Goal: Task Accomplishment & Management: Manage account settings

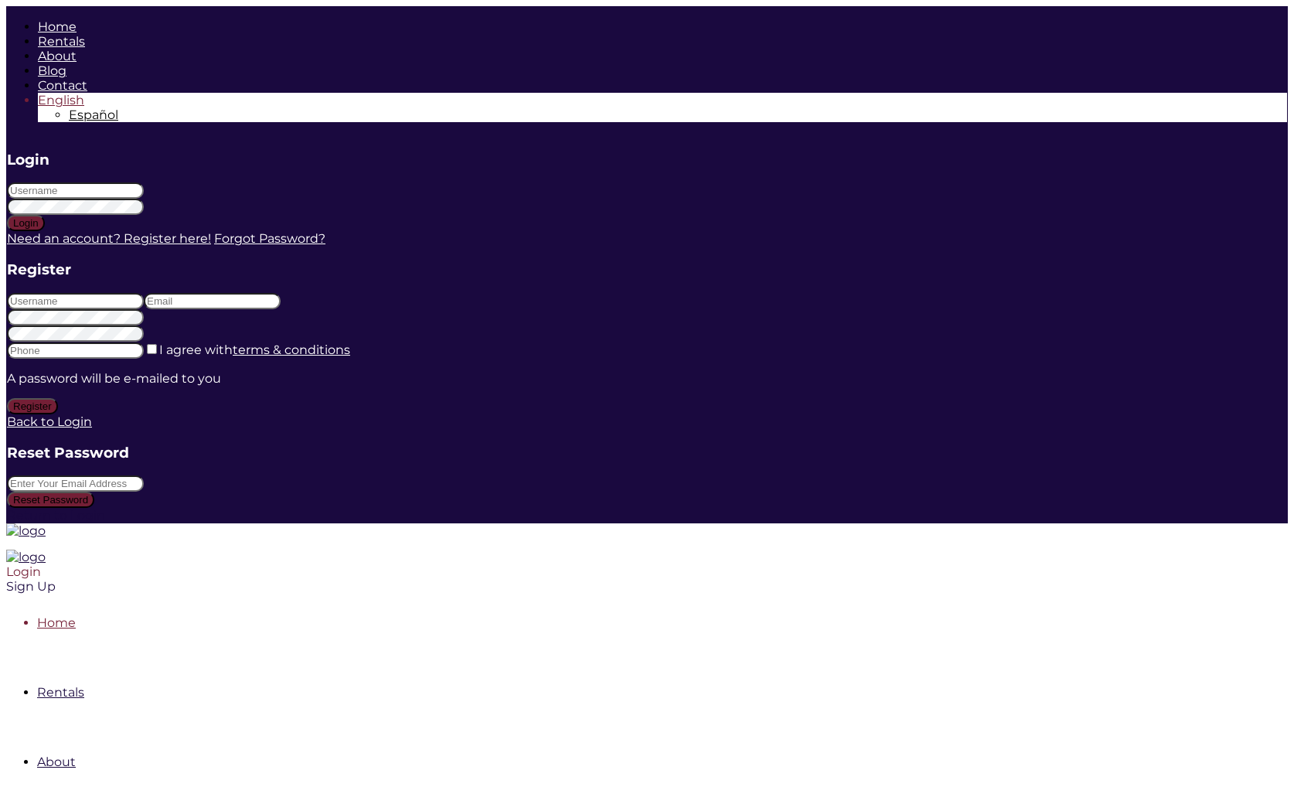
click at [1042, 564] on div "Login" at bounding box center [524, 571] width 1036 height 15
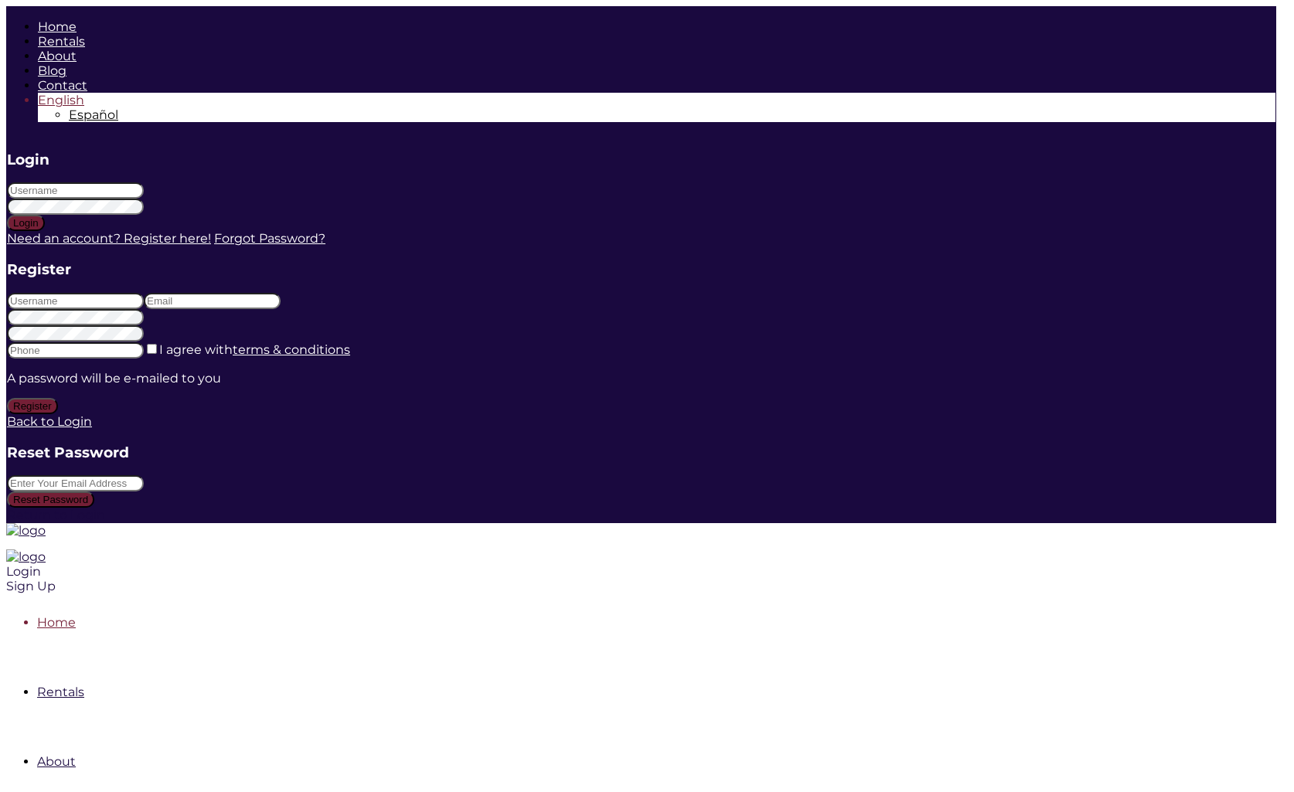
type input "marlenesaiz"
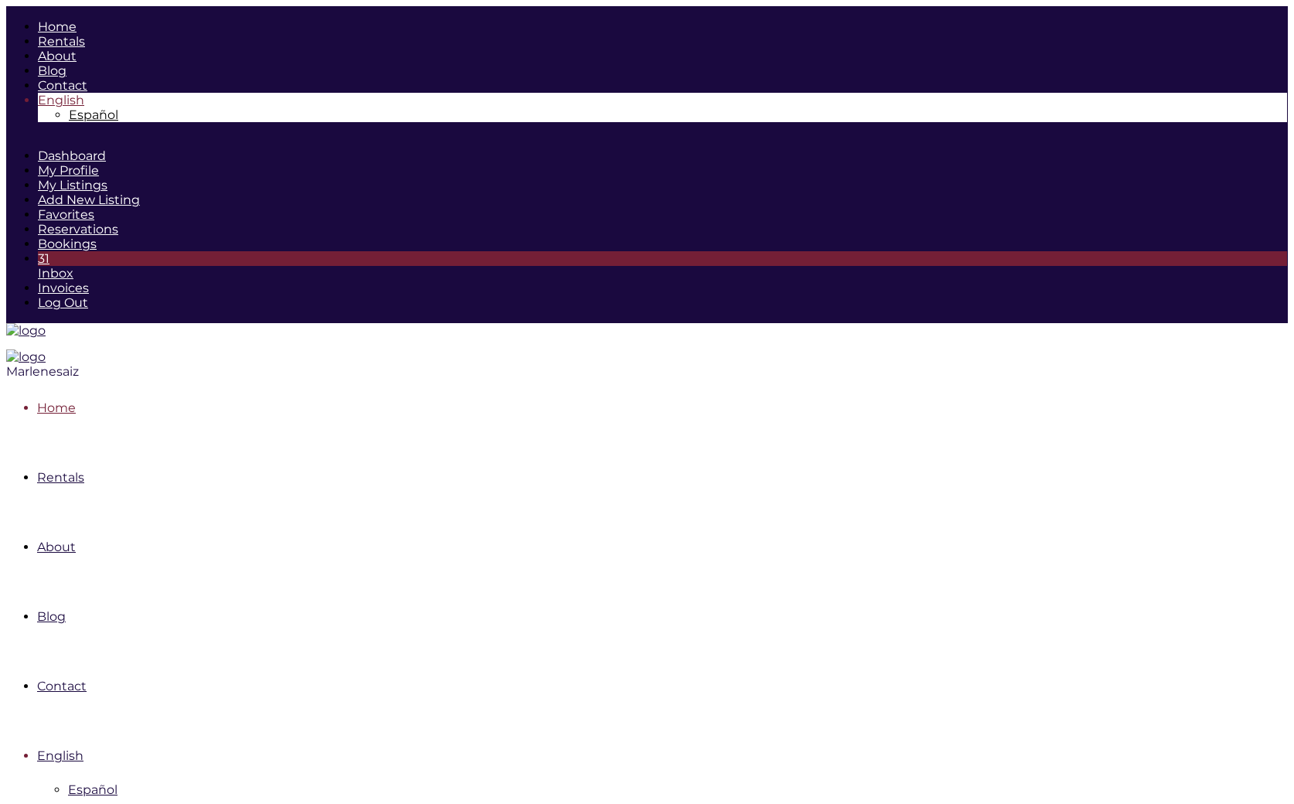
click at [1042, 364] on div "Marlenesaiz" at bounding box center [524, 371] width 1036 height 15
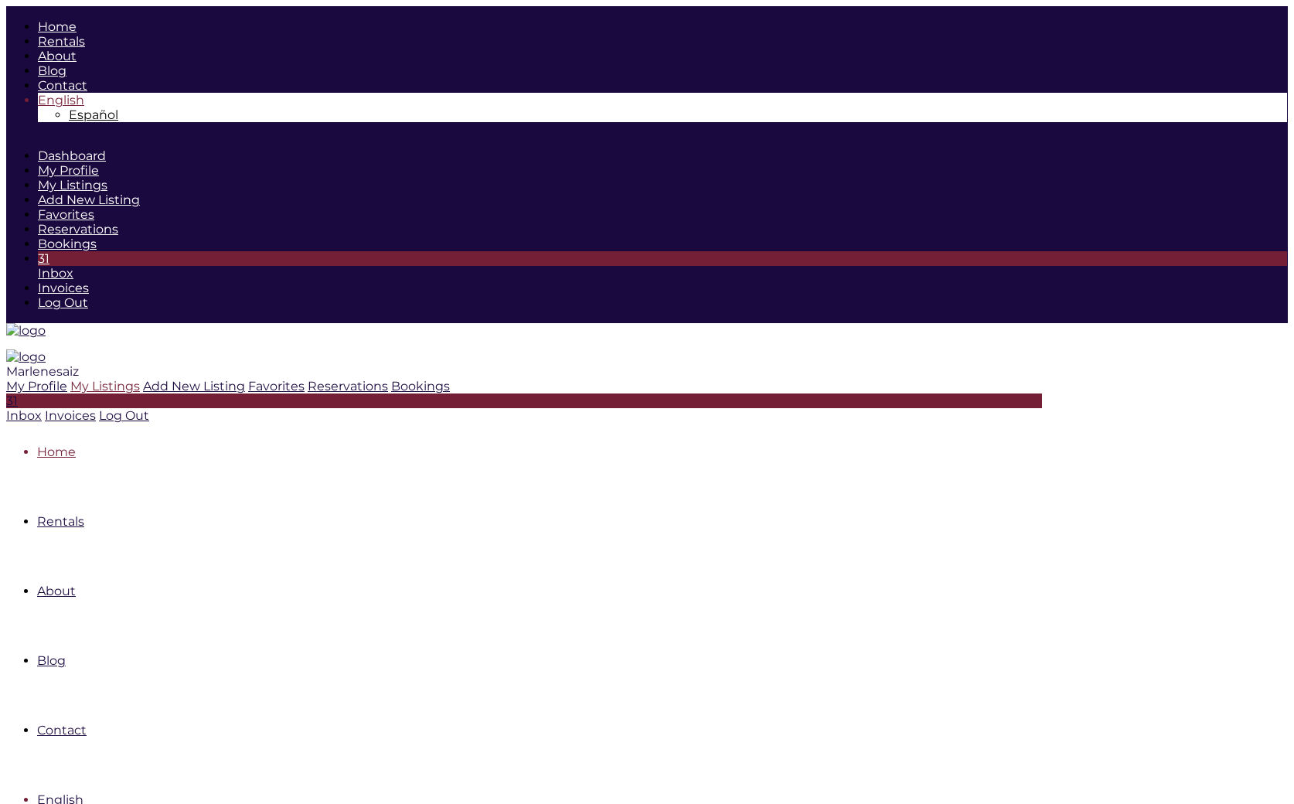
click at [70, 379] on icon at bounding box center [70, 386] width 0 height 15
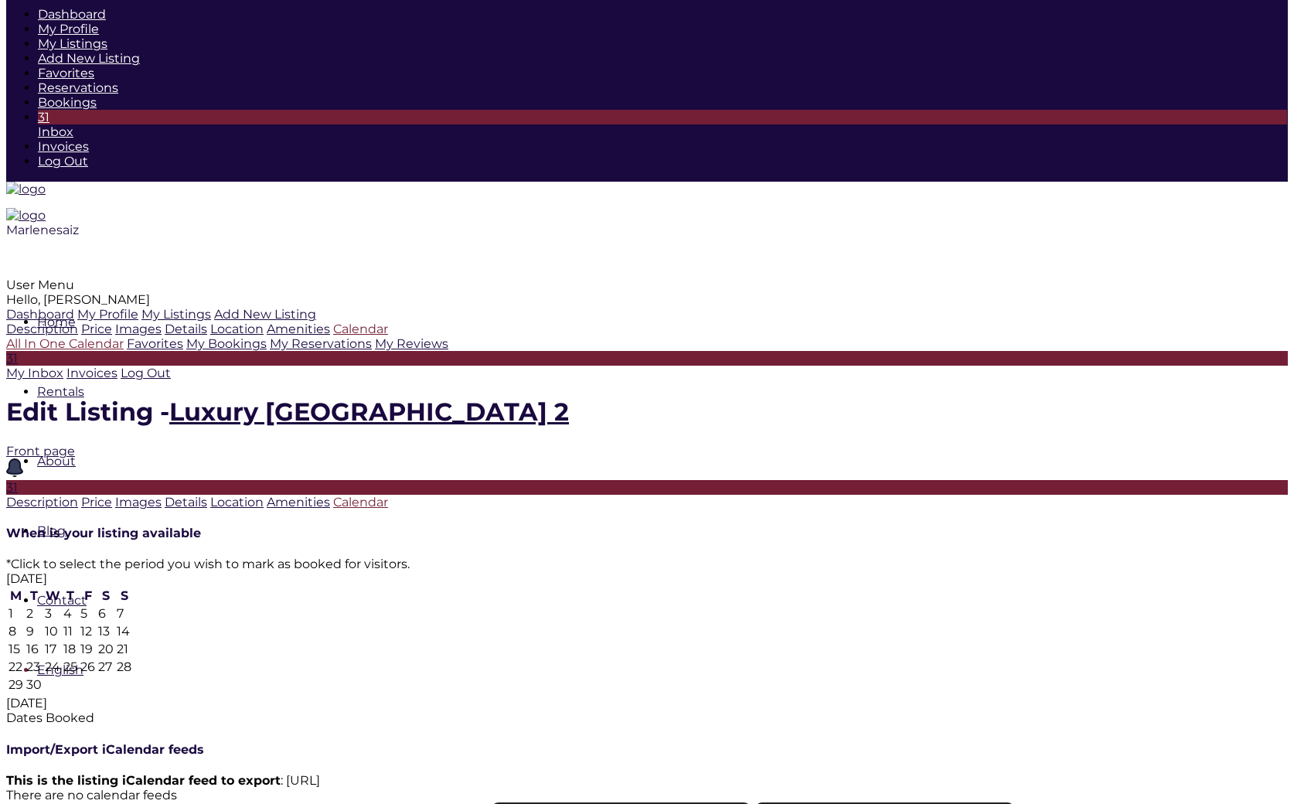
scroll to position [134, 0]
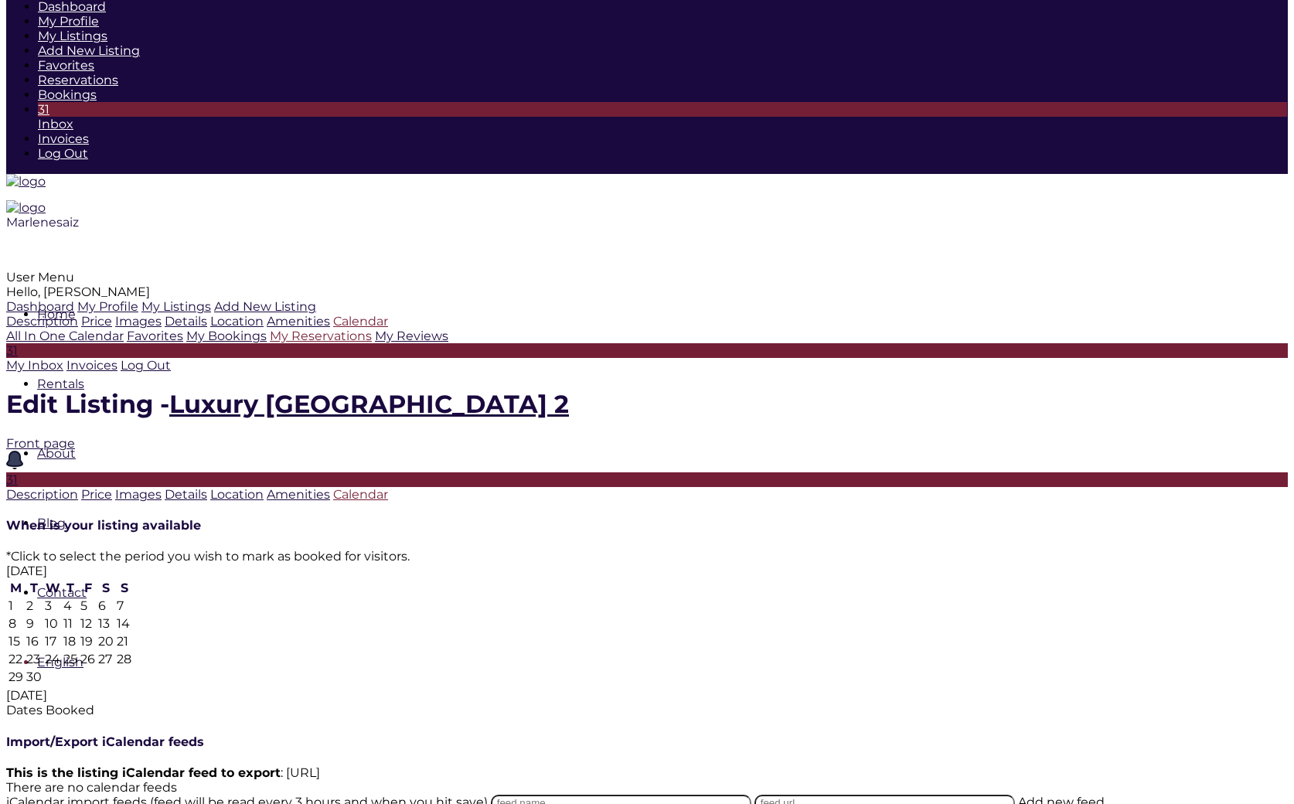
click at [270, 343] on link "My Reservations" at bounding box center [321, 335] width 102 height 15
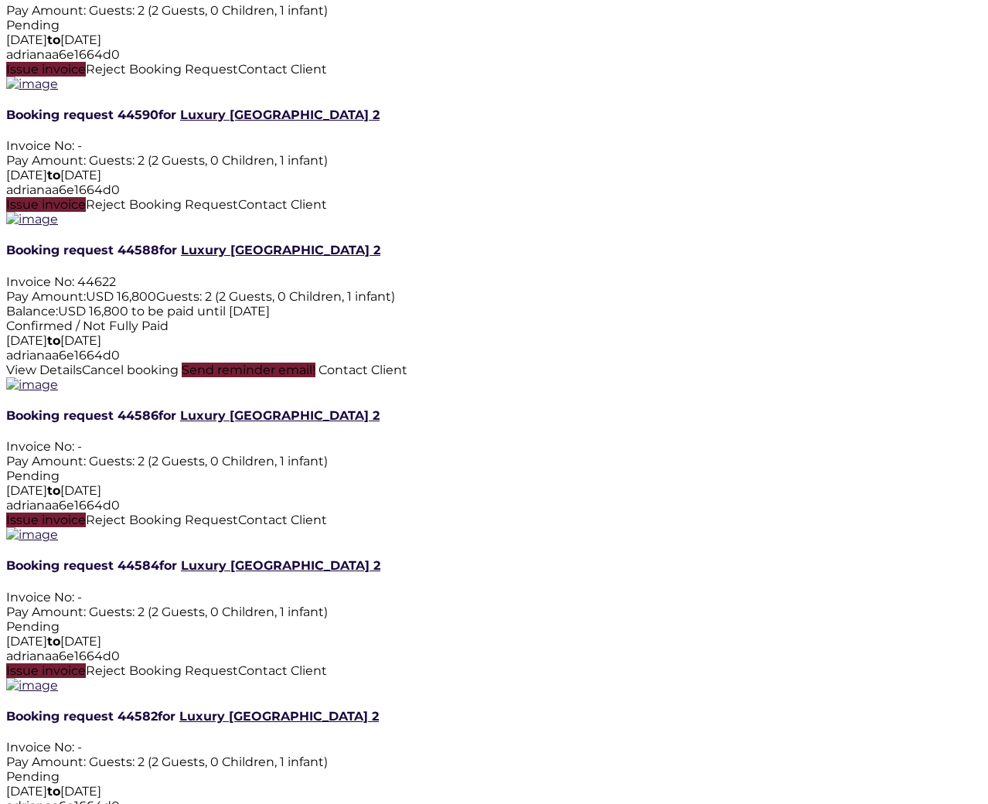
scroll to position [1374, 0]
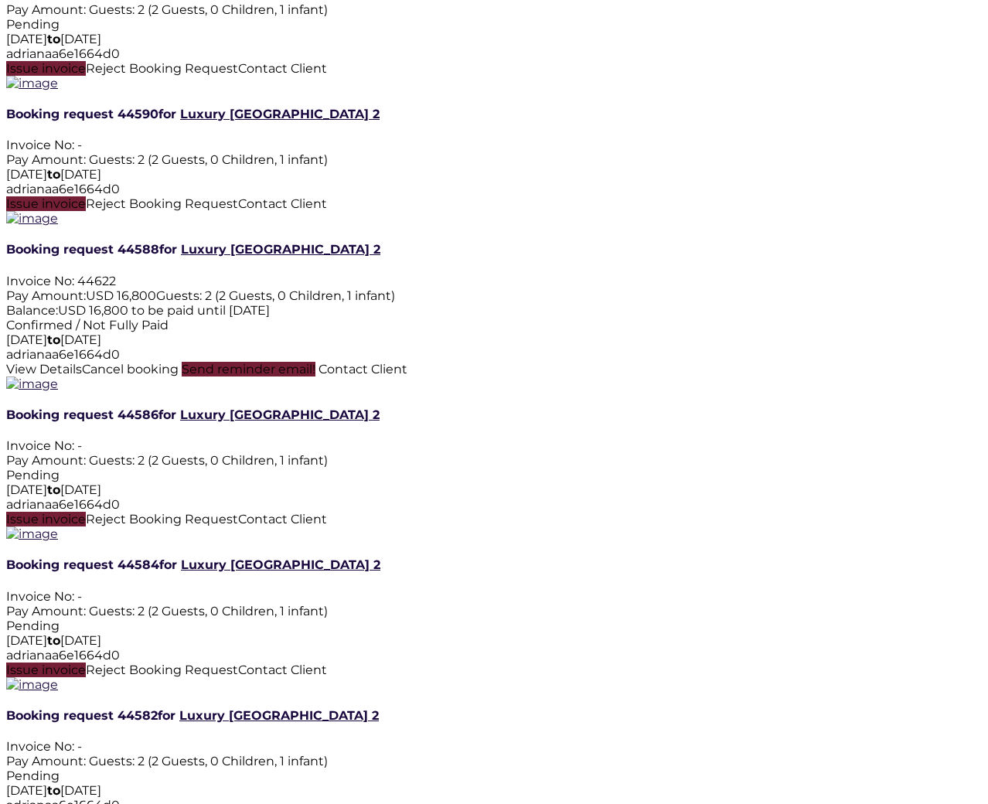
click at [86, 211] on span "Issue invoice" at bounding box center [46, 203] width 80 height 15
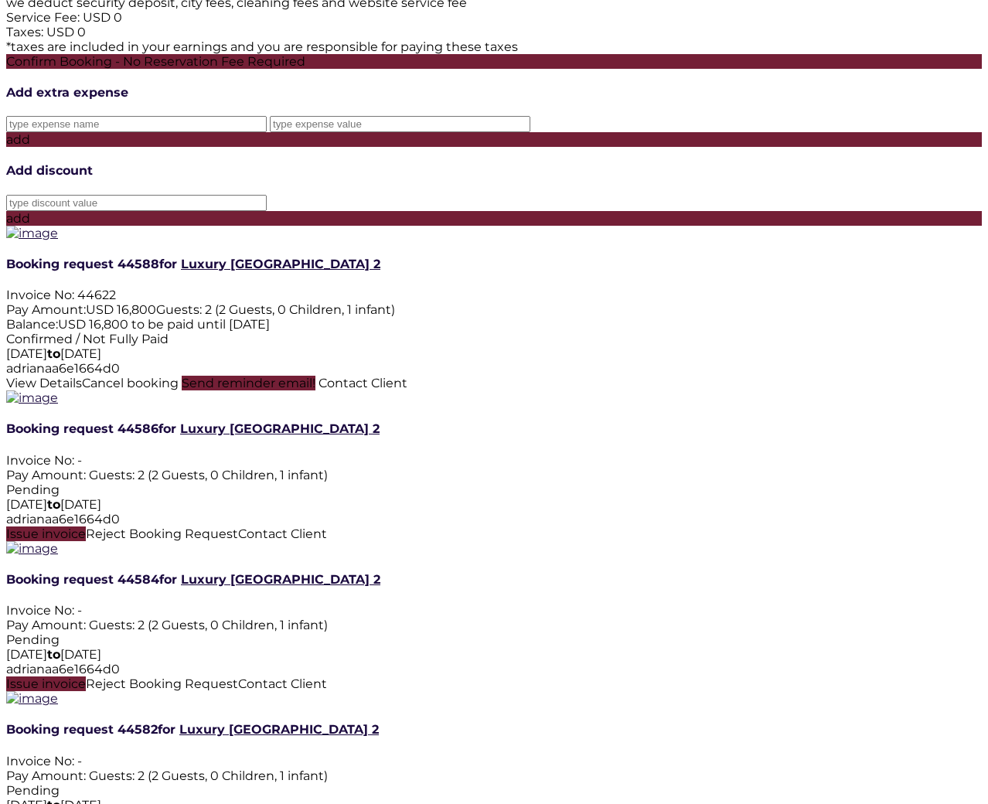
scroll to position [1740, 0]
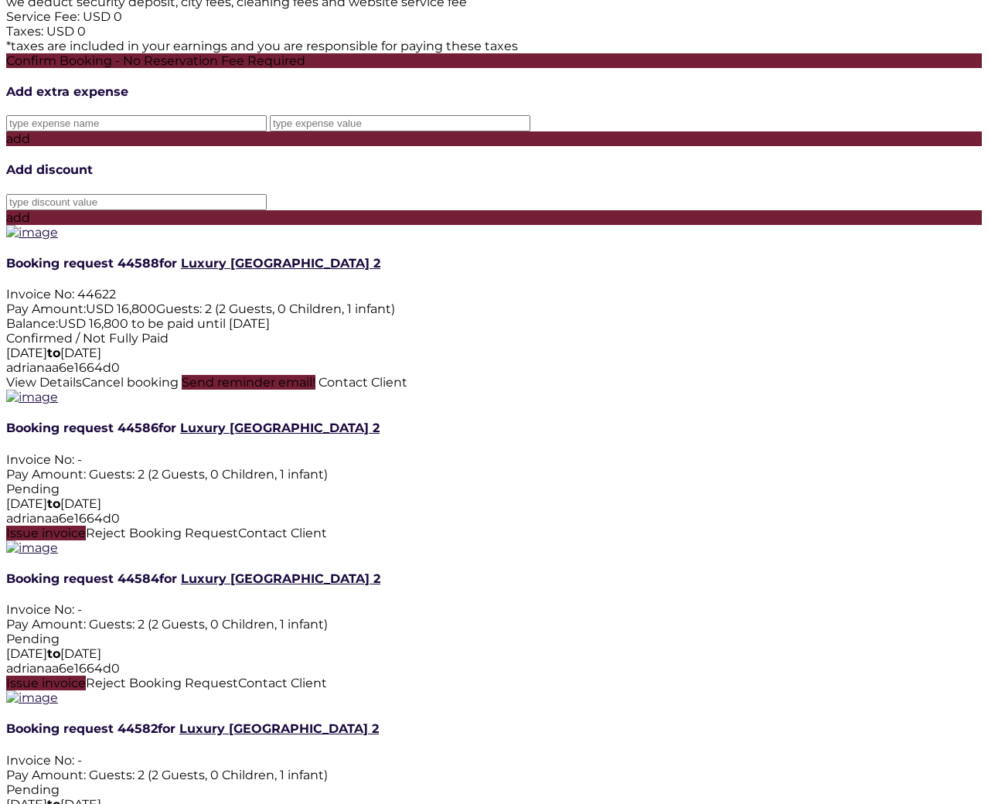
click at [403, 68] on div "Confirm Booking - No Reservation Fee Required" at bounding box center [493, 60] width 975 height 15
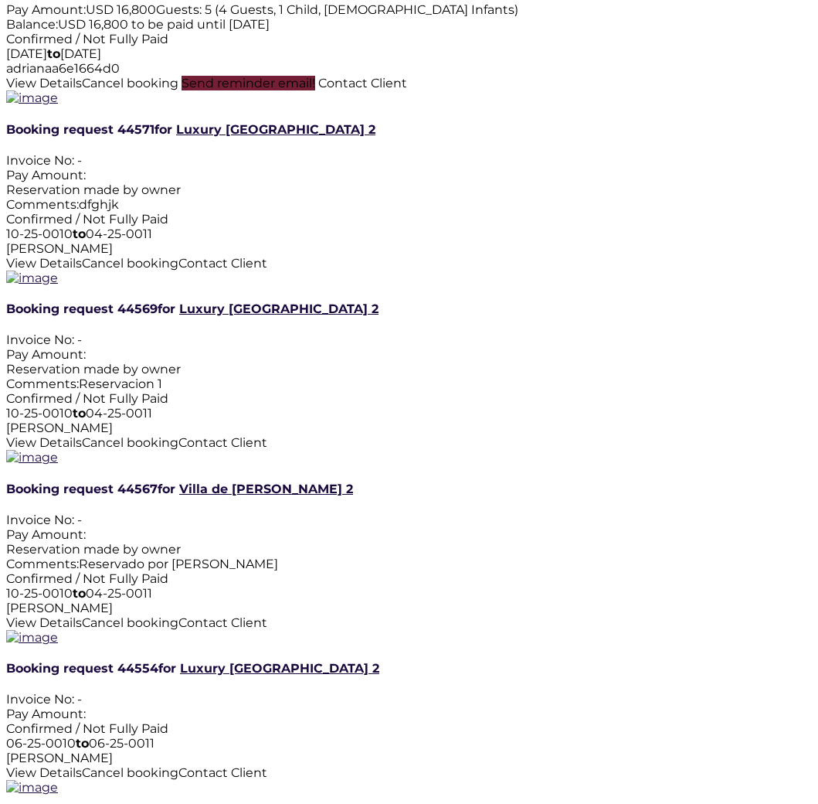
scroll to position [2974, 0]
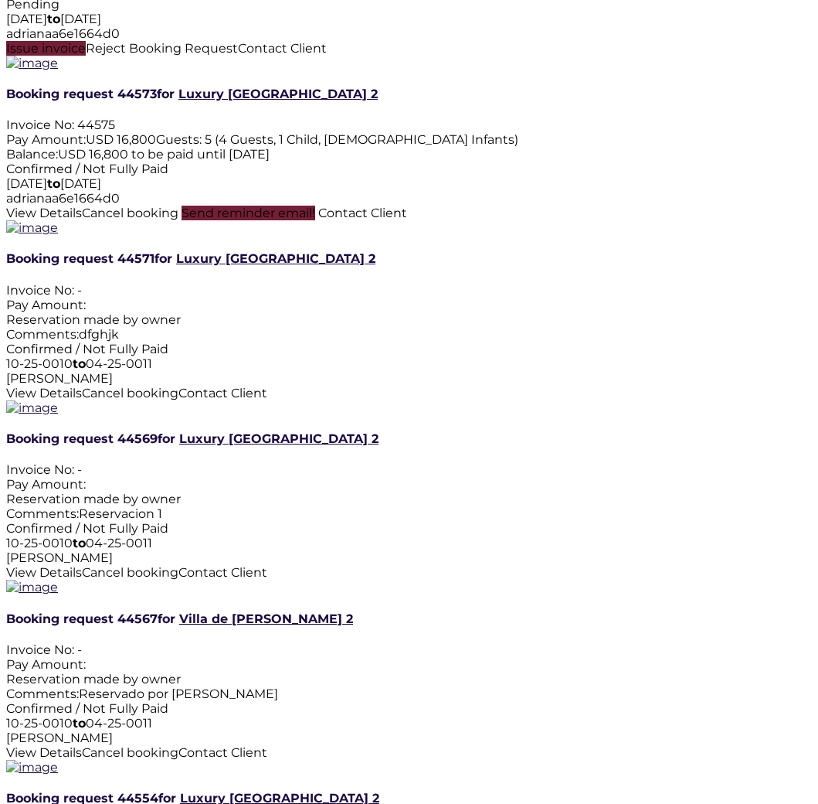
scroll to position [2682, 0]
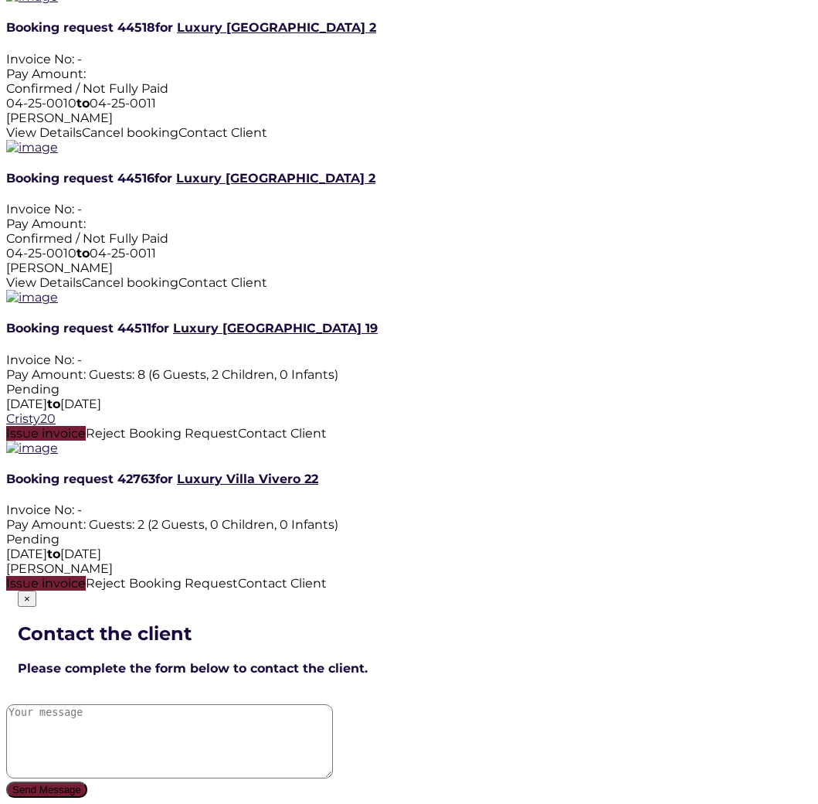
scroll to position [4876, 0]
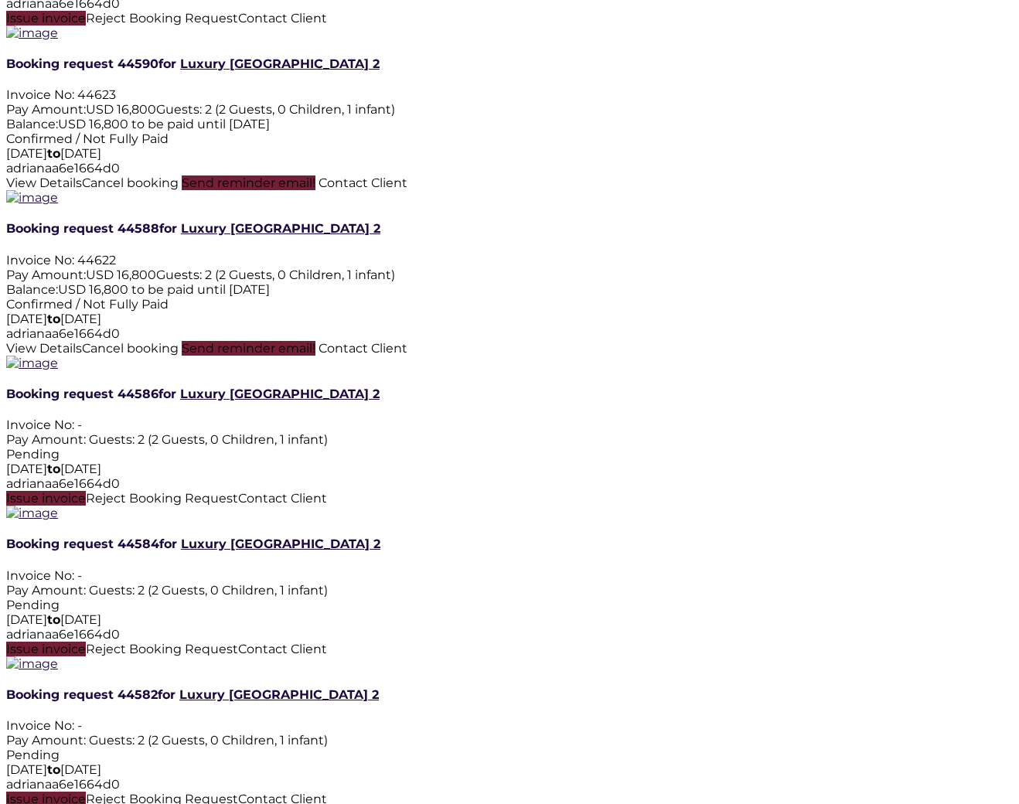
scroll to position [1423, 0]
click at [116, 268] on span "44622" at bounding box center [96, 260] width 39 height 15
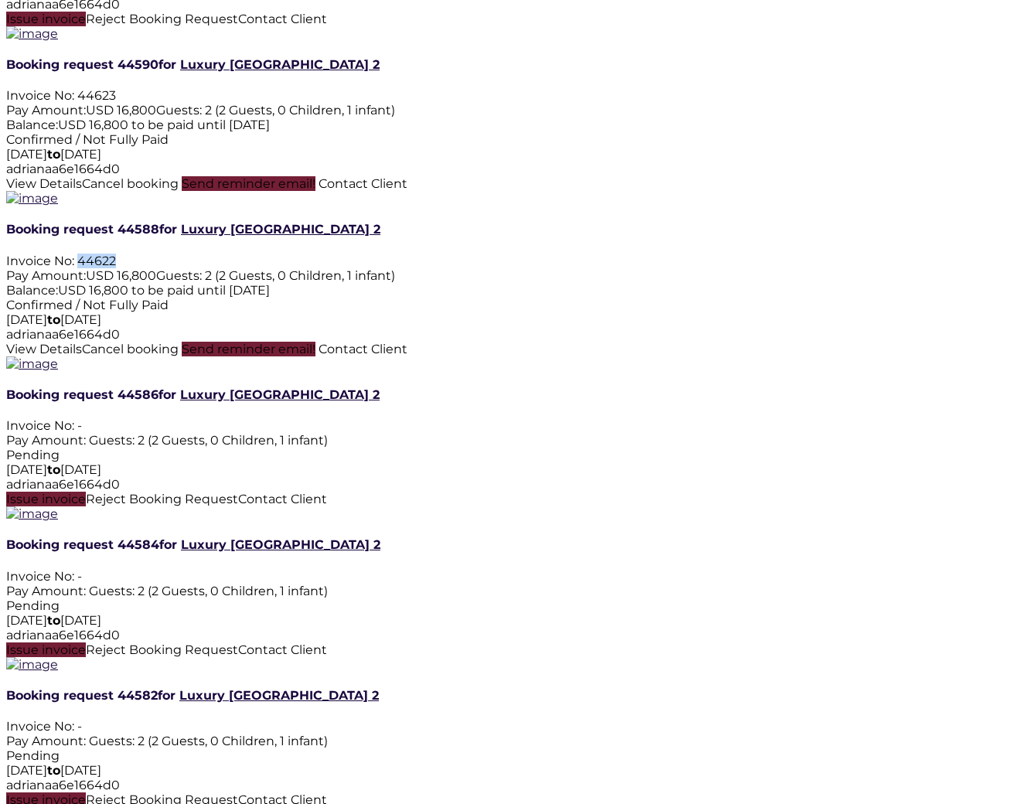
click at [116, 268] on span "44622" at bounding box center [96, 260] width 39 height 15
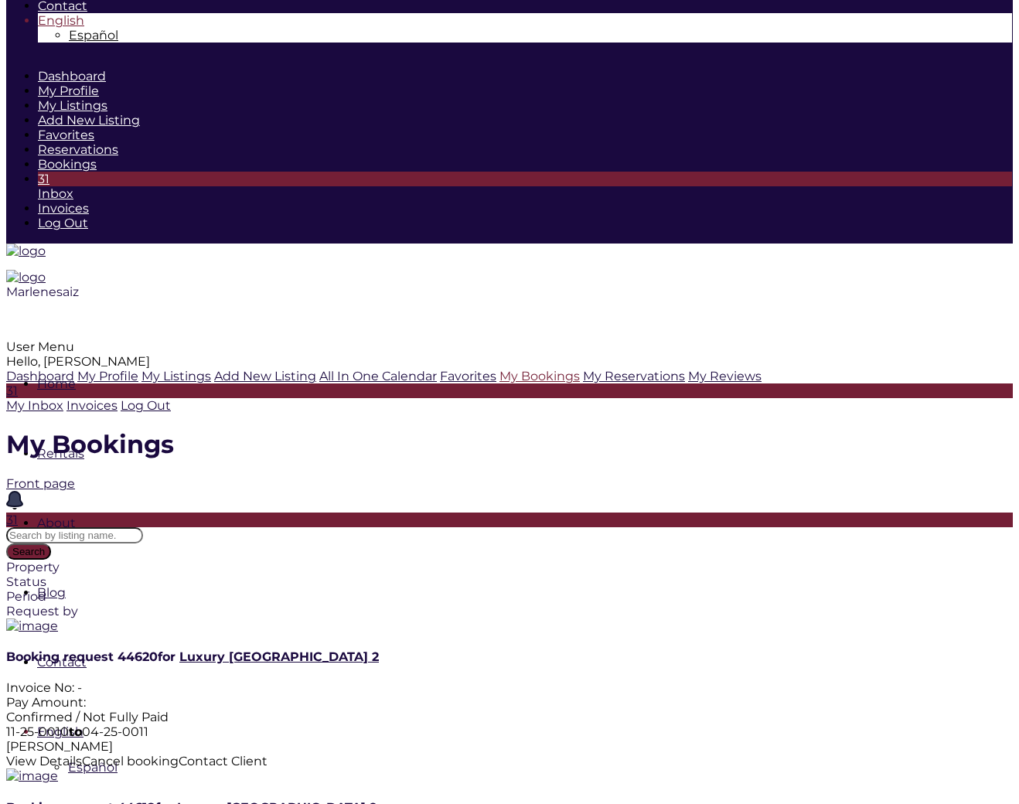
scroll to position [0, 0]
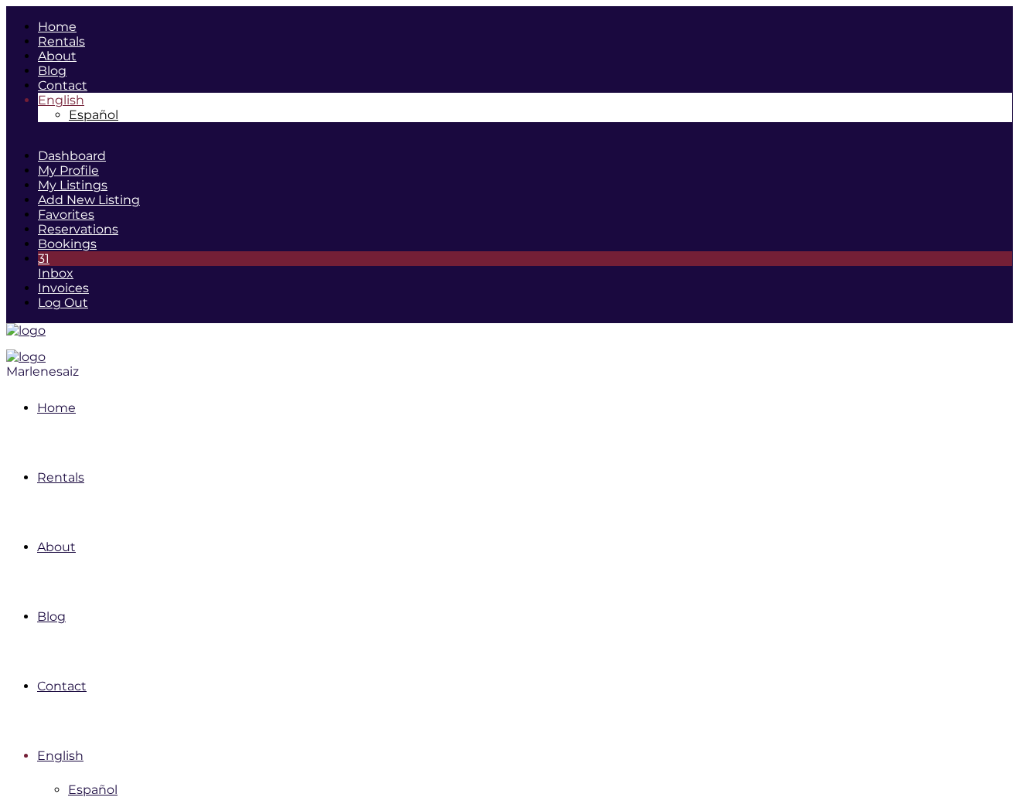
drag, startPoint x: 567, startPoint y: 431, endPoint x: 508, endPoint y: 433, distance: 58.8
copy span "Invoice No"
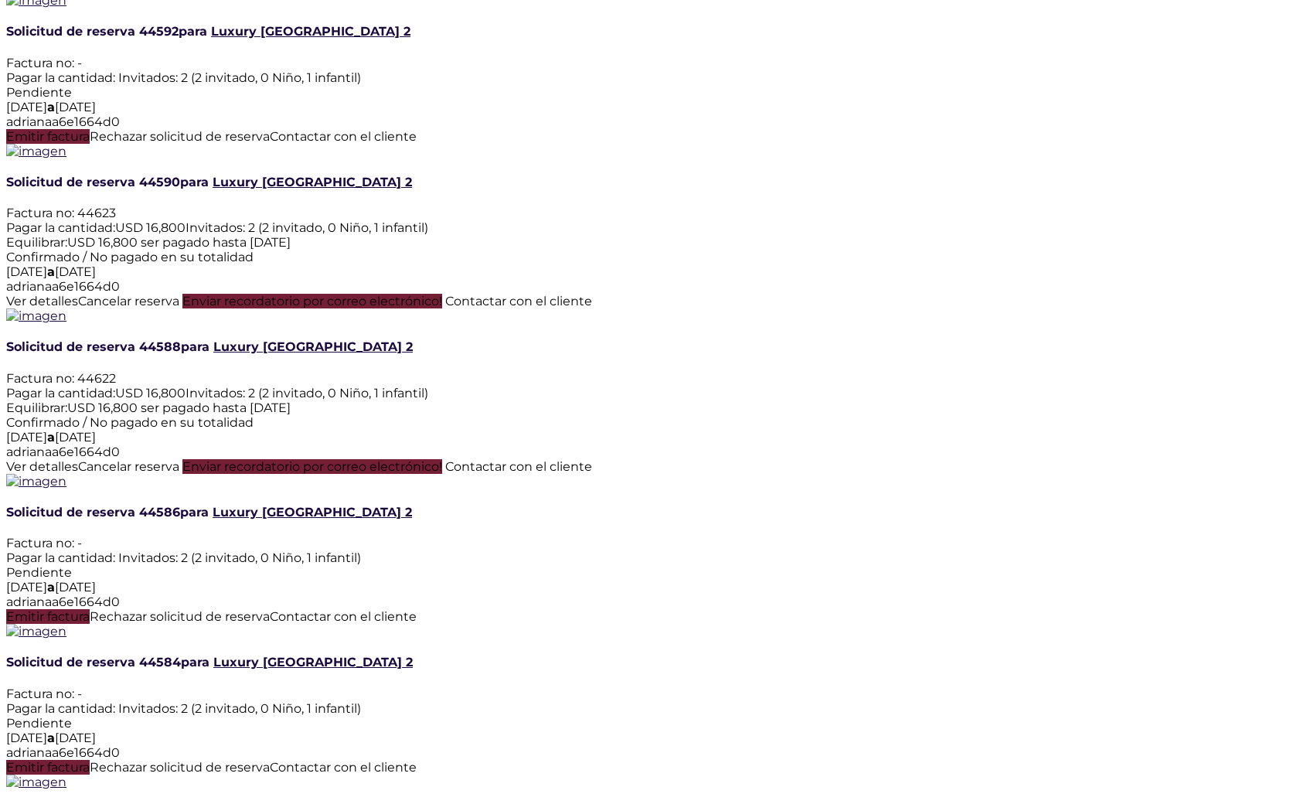
scroll to position [1308, 0]
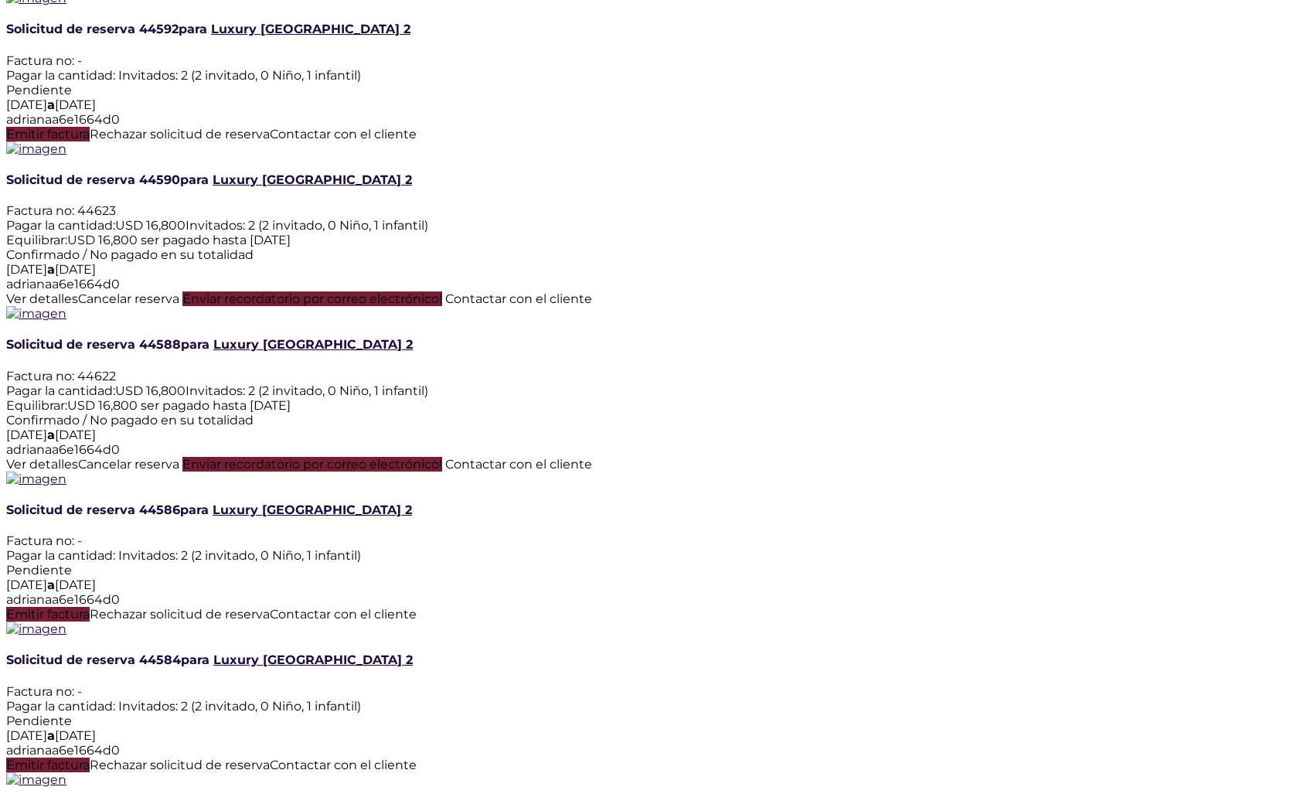
click at [90, 607] on span "Emitir factura" at bounding box center [47, 614] width 83 height 15
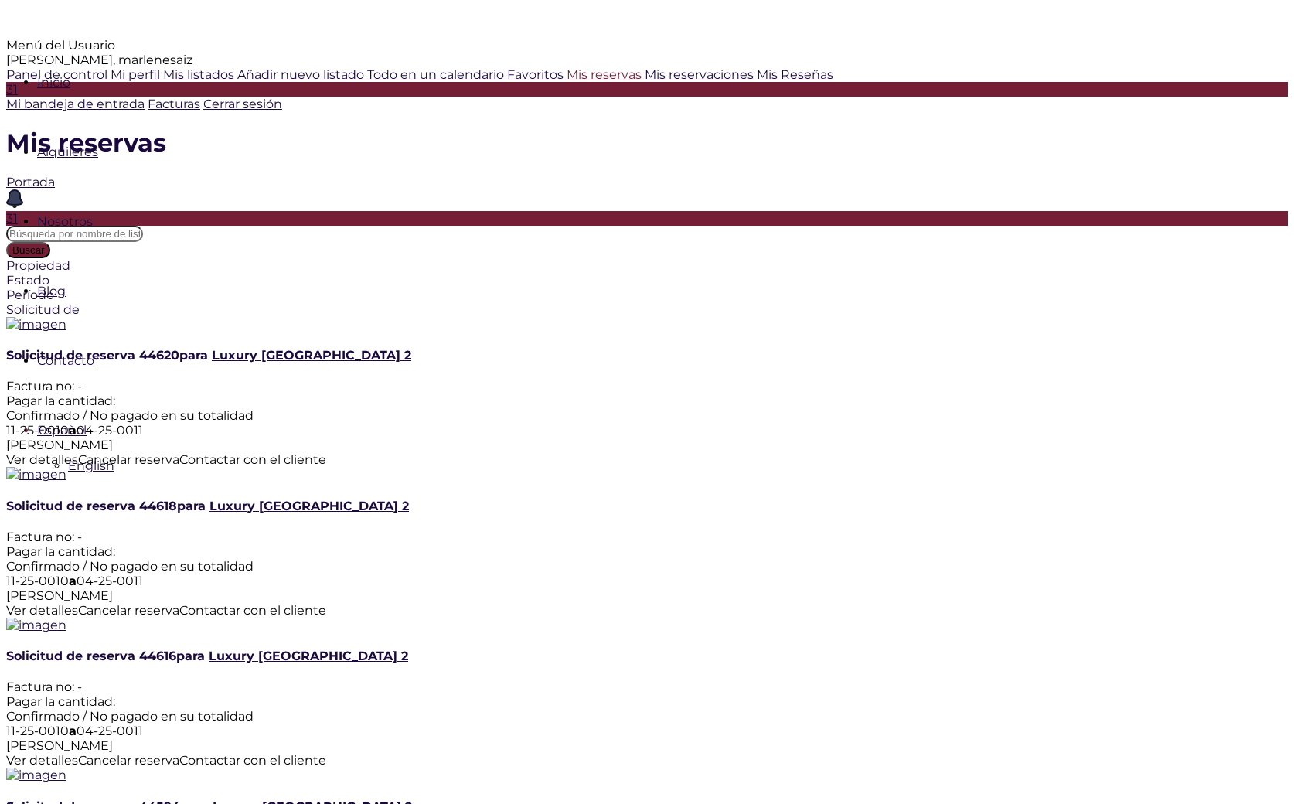
scroll to position [0, 0]
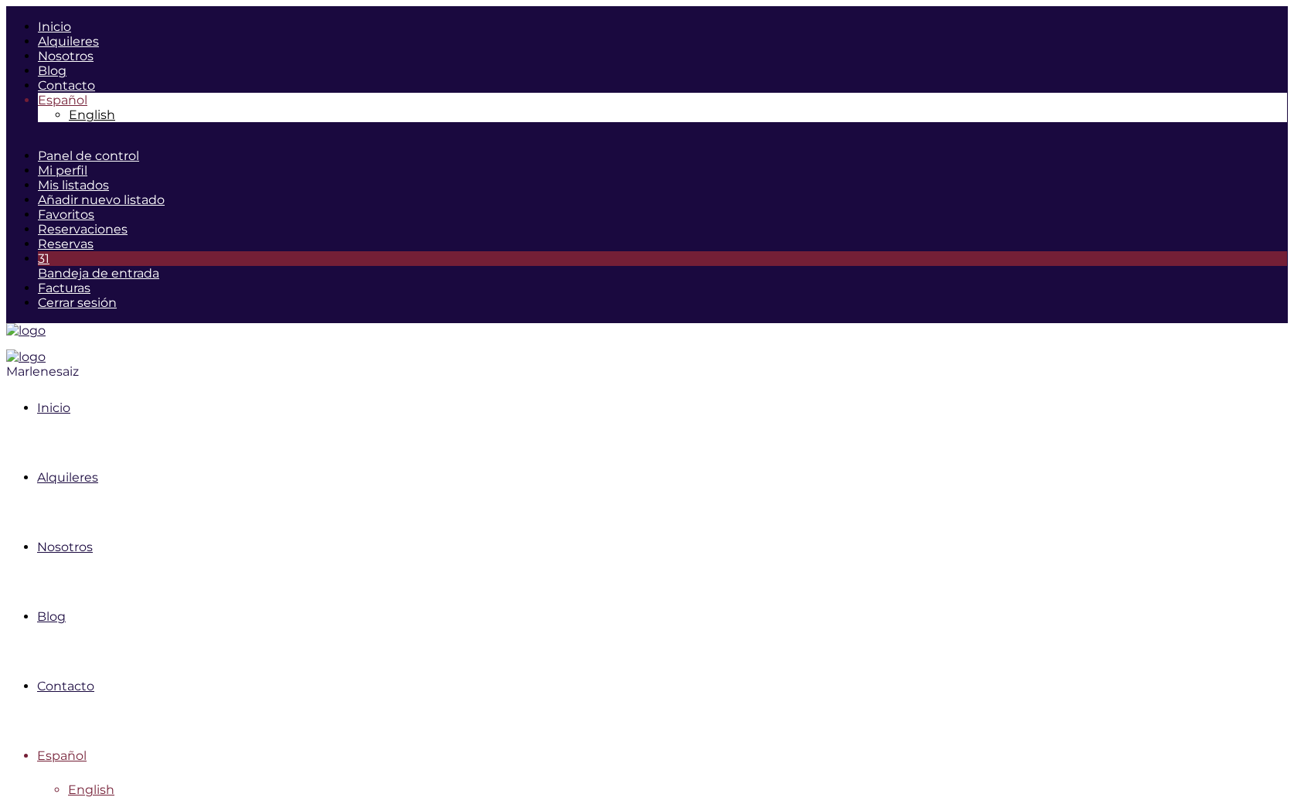
click at [114, 782] on span "English" at bounding box center [91, 789] width 46 height 15
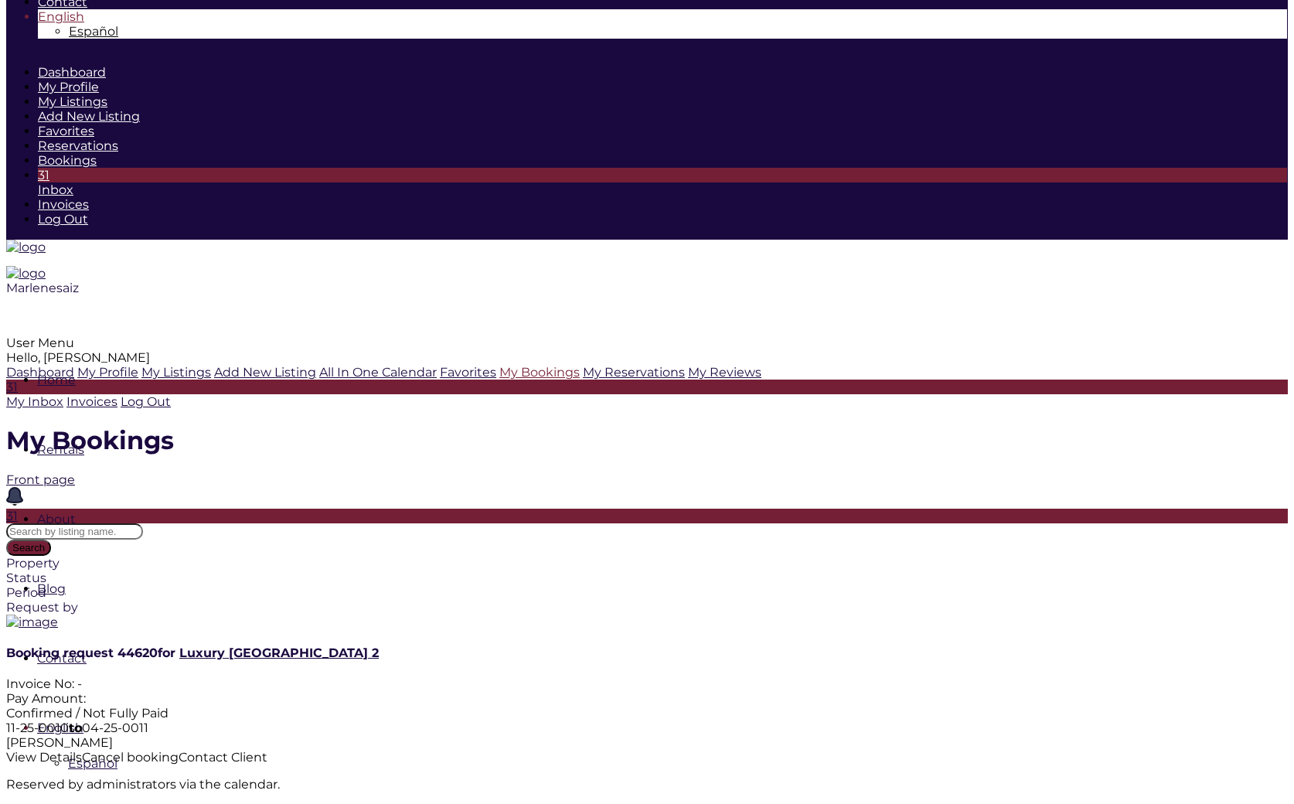
scroll to position [83, 0]
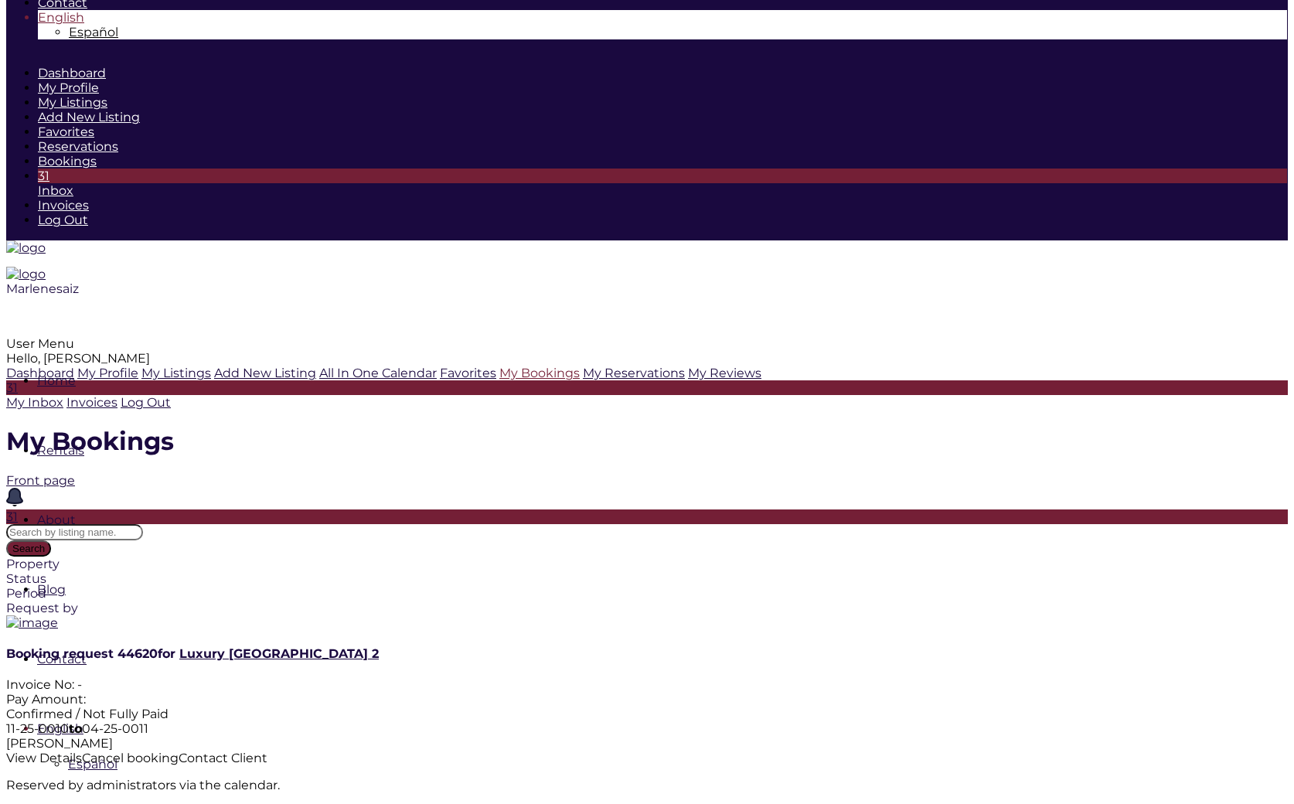
drag, startPoint x: 941, startPoint y: 216, endPoint x: 995, endPoint y: 209, distance: 53.8
click at [995, 721] on div "11-25-0010 to 04-25-0011" at bounding box center [646, 728] width 1281 height 15
drag, startPoint x: 1018, startPoint y: 213, endPoint x: 1074, endPoint y: 209, distance: 56.5
click at [1018, 721] on div "11-25-0010 to 04-25-0011" at bounding box center [646, 728] width 1281 height 15
click at [1014, 721] on div "11-25-0010 to 04-25-0011" at bounding box center [646, 728] width 1281 height 15
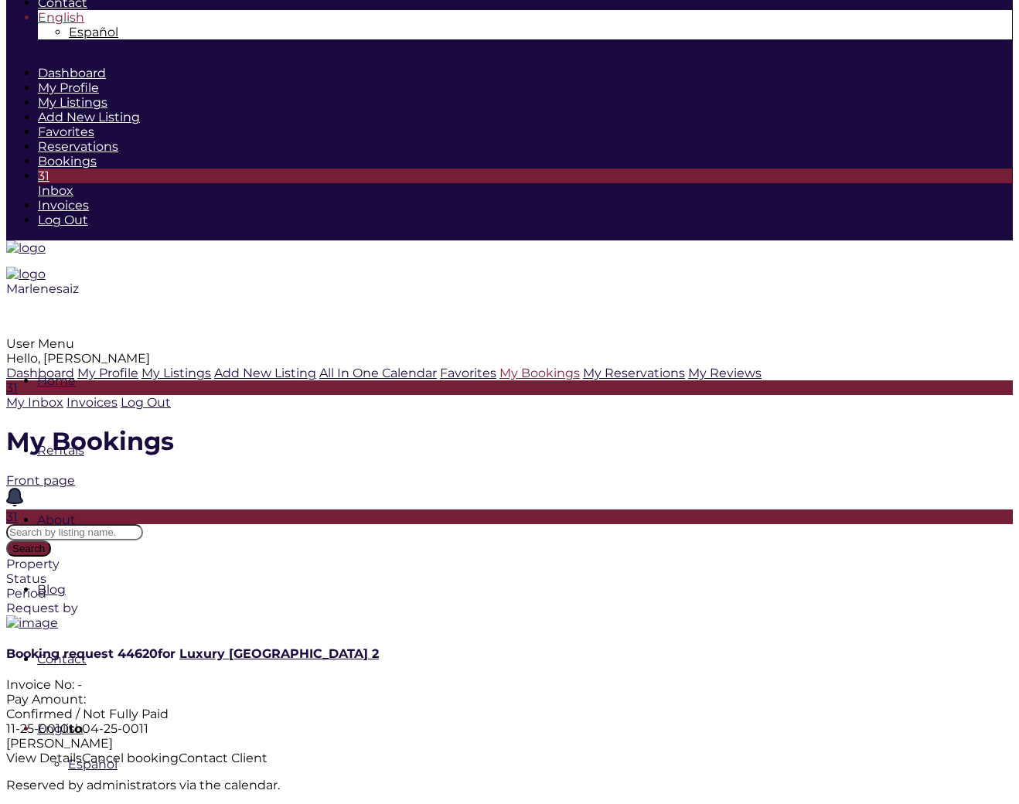
click at [754, 721] on div "11-25-0010 to 04-25-0011" at bounding box center [509, 728] width 1006 height 15
drag, startPoint x: 419, startPoint y: 347, endPoint x: 579, endPoint y: 377, distance: 162.8
click at [179, 750] on span "Cancel booking" at bounding box center [130, 757] width 97 height 15
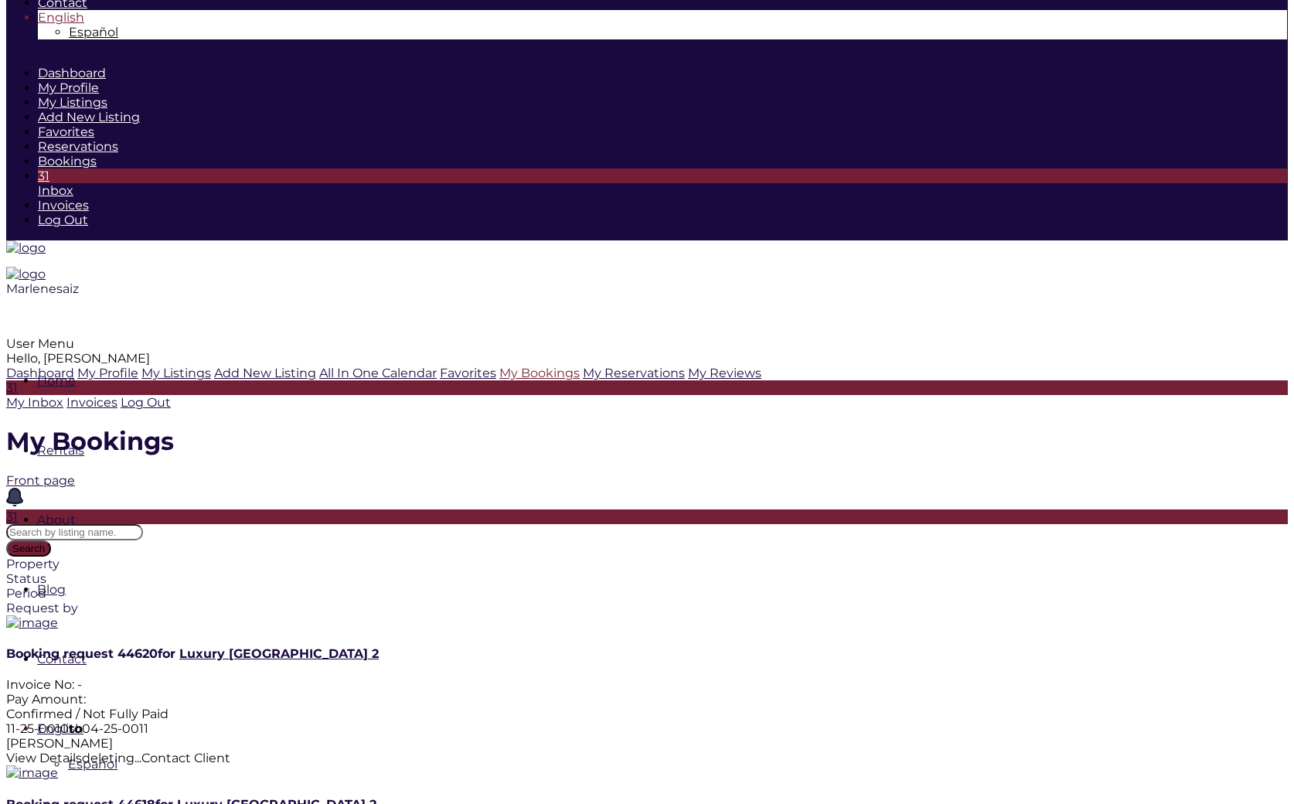
click at [667, 750] on div "View Details deleting... Contact Client" at bounding box center [646, 757] width 1281 height 15
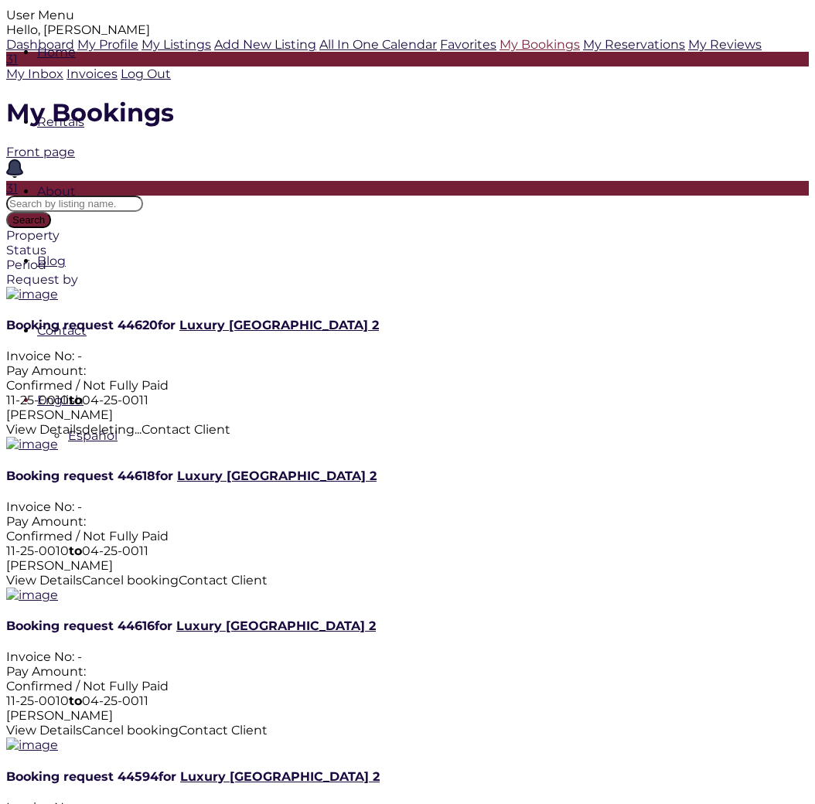
scroll to position [410, 0]
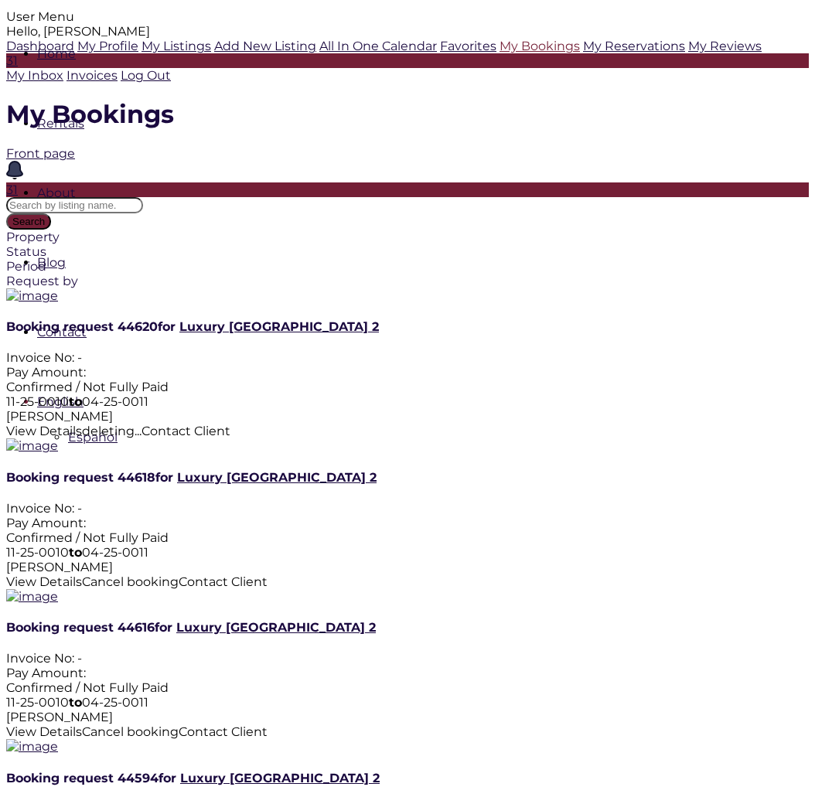
click at [179, 724] on span "Cancel booking" at bounding box center [130, 731] width 97 height 15
click at [179, 574] on span "Cancel booking" at bounding box center [130, 581] width 97 height 15
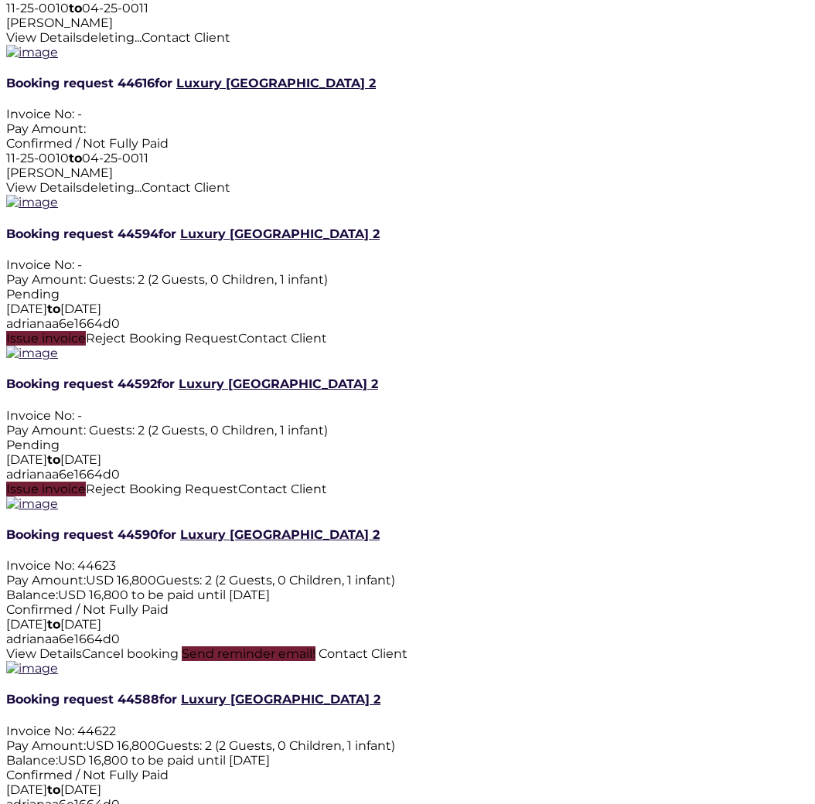
scroll to position [926, 0]
